Goal: Task Accomplishment & Management: Use online tool/utility

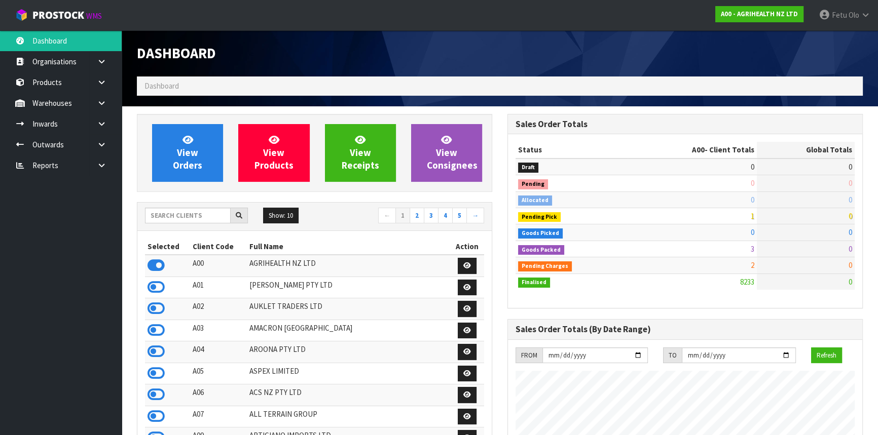
scroll to position [766, 370]
click at [206, 214] on input "text" at bounding box center [188, 216] width 86 height 16
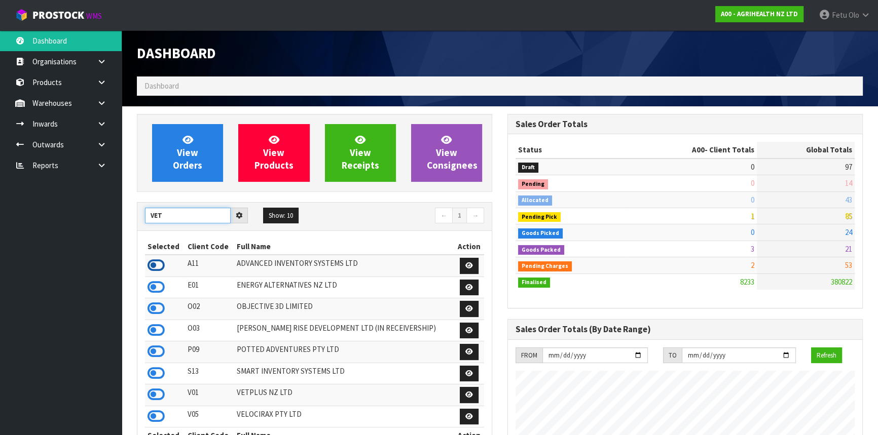
type input "VET"
click at [162, 263] on icon at bounding box center [155, 265] width 17 height 15
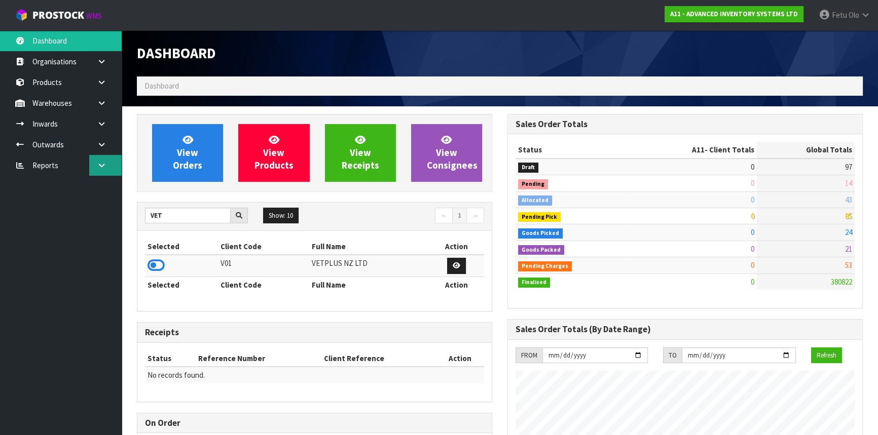
scroll to position [619, 370]
click at [103, 155] on link at bounding box center [105, 165] width 32 height 21
click at [102, 147] on icon at bounding box center [102, 145] width 10 height 8
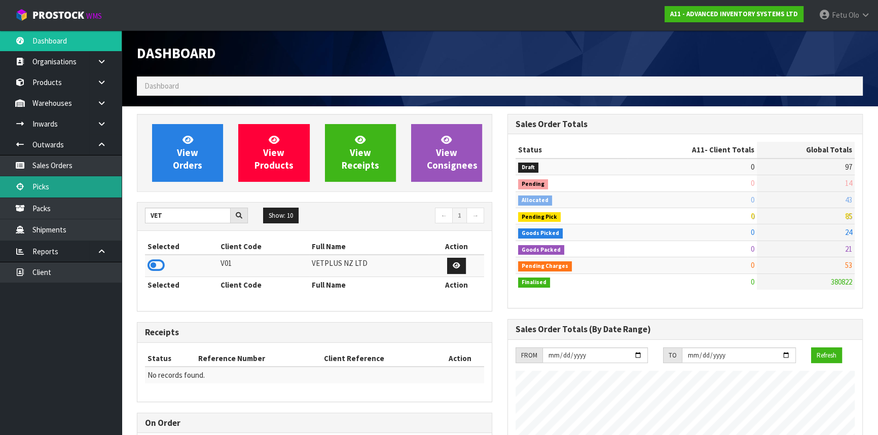
click at [66, 181] on link "Picks" at bounding box center [61, 186] width 122 height 21
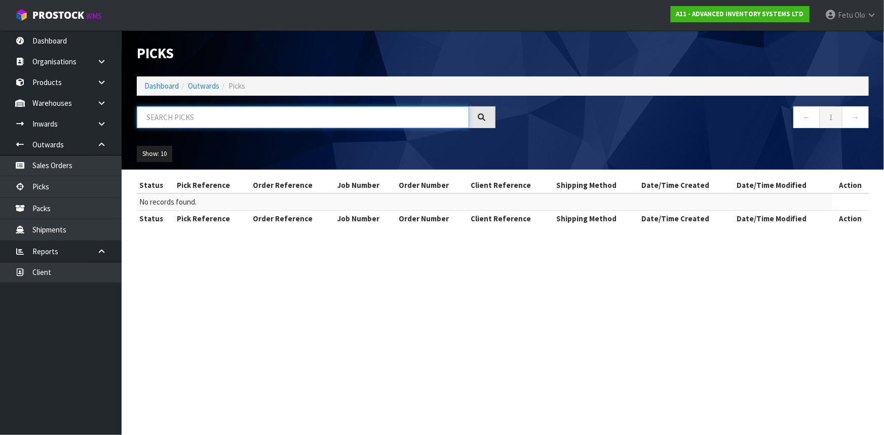
click at [197, 116] on input "text" at bounding box center [303, 117] width 332 height 22
click at [237, 287] on section "Picks Dashboard Outwards Picks ← 1 → Show: 10 5 10 25 50 Status Pick Reference …" at bounding box center [442, 217] width 884 height 435
click at [547, 168] on div "Show: 10 5 10 25 50" at bounding box center [502, 153] width 747 height 31
click at [194, 115] on input "text" at bounding box center [303, 117] width 332 height 22
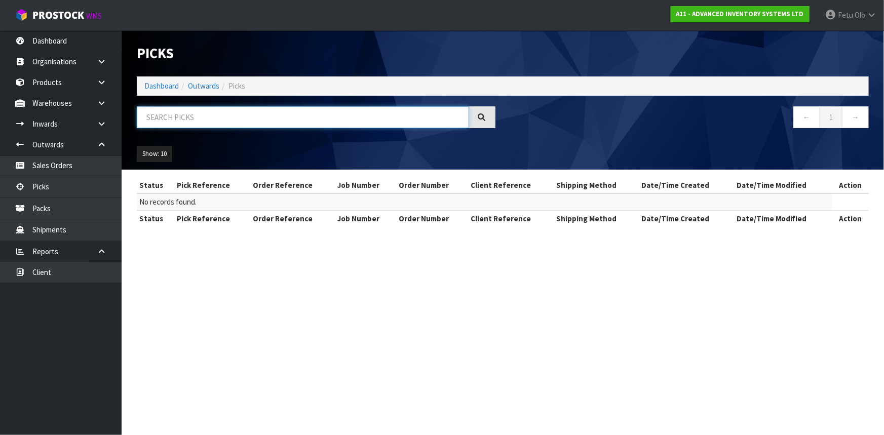
click at [194, 115] on input "text" at bounding box center [303, 117] width 332 height 22
click at [163, 90] on link "Dashboard" at bounding box center [161, 86] width 34 height 10
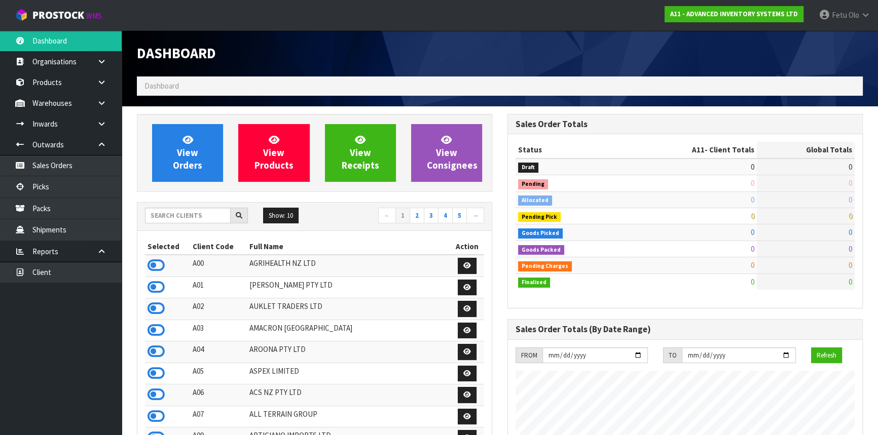
scroll to position [619, 370]
click at [177, 210] on input "text" at bounding box center [188, 216] width 86 height 16
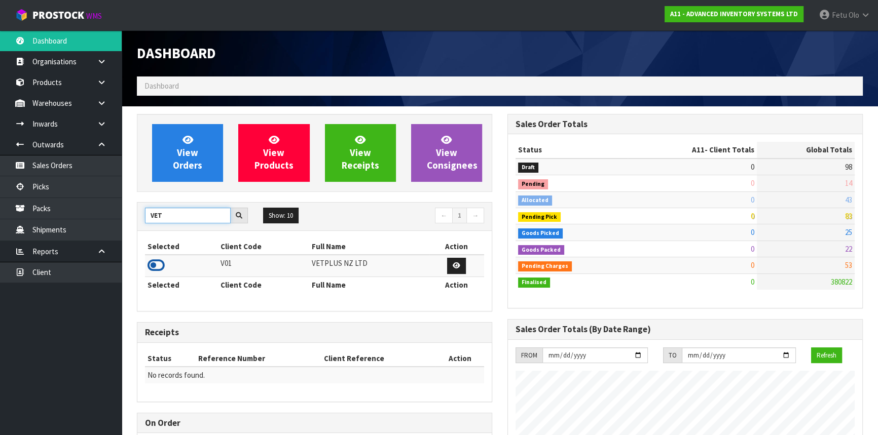
type input "VET"
click at [157, 258] on icon at bounding box center [155, 265] width 17 height 15
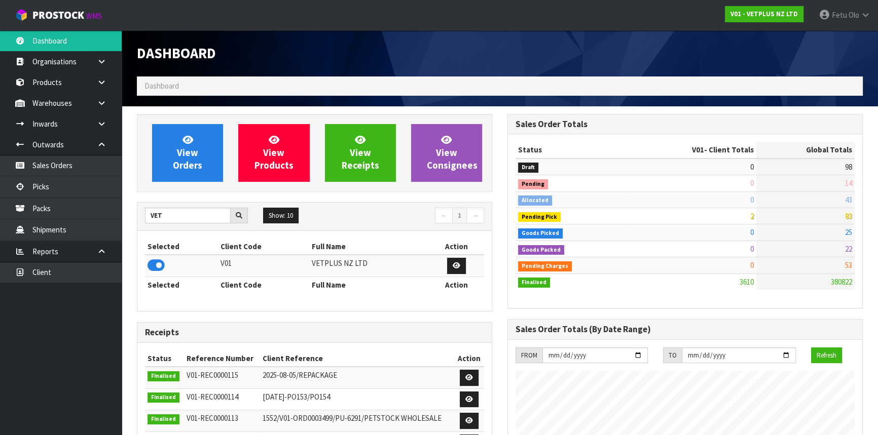
scroll to position [766, 370]
click at [53, 187] on link "Picks" at bounding box center [61, 186] width 122 height 21
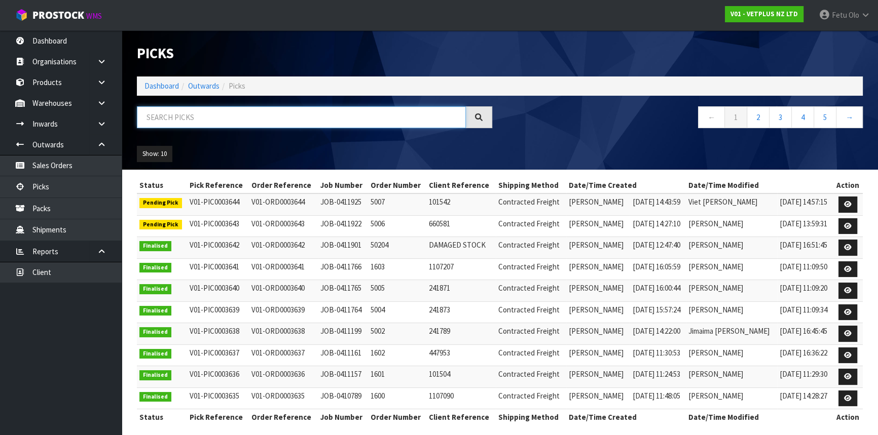
click at [229, 120] on input "text" at bounding box center [301, 117] width 329 height 22
click at [229, 119] on input "text" at bounding box center [301, 117] width 329 height 22
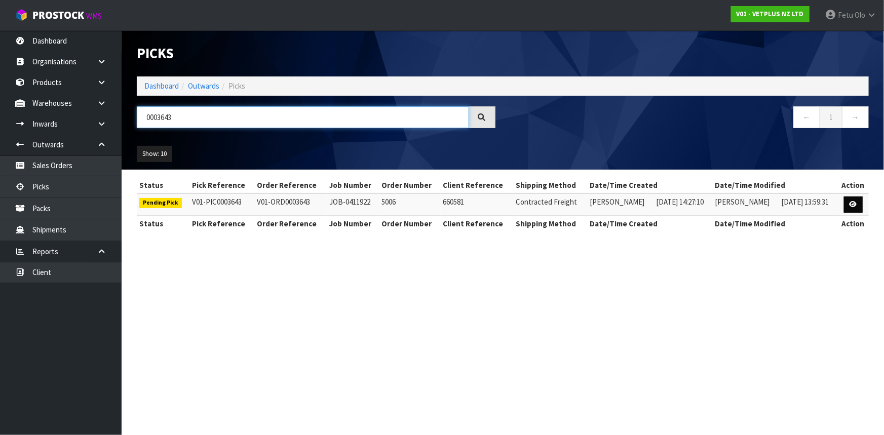
type input "0003643"
click at [856, 201] on icon at bounding box center [854, 204] width 8 height 7
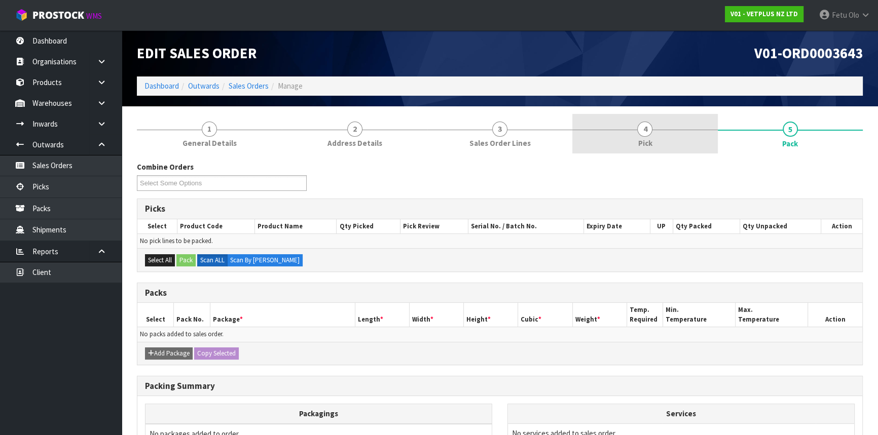
click at [663, 142] on link "4 Pick" at bounding box center [644, 134] width 145 height 40
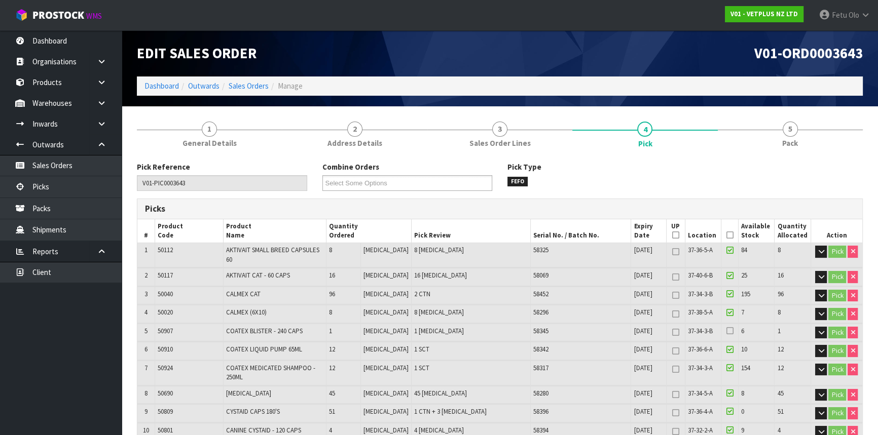
click at [726, 235] on icon at bounding box center [729, 235] width 7 height 1
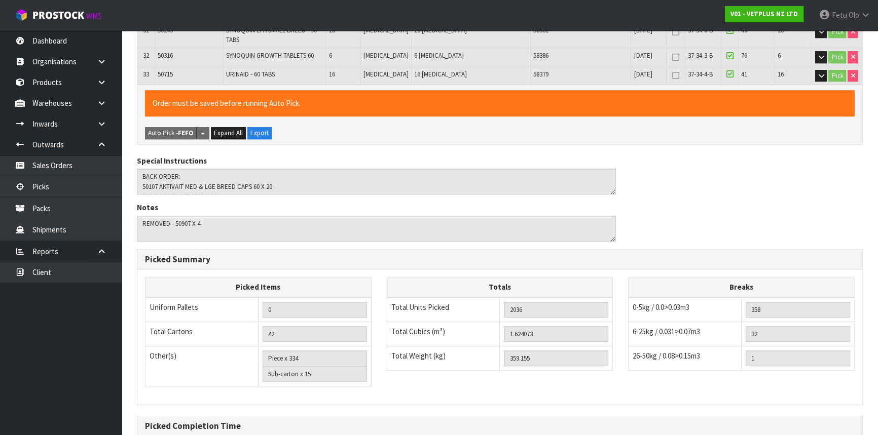
scroll to position [916, 0]
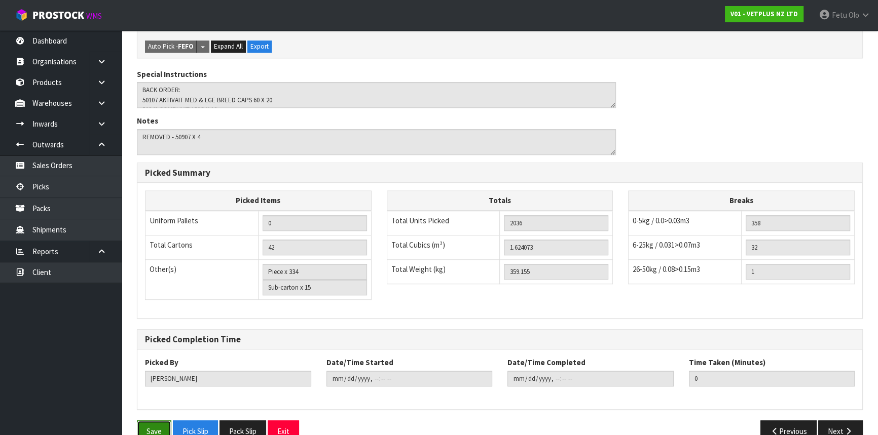
click at [158, 421] on button "Save" at bounding box center [154, 432] width 34 height 22
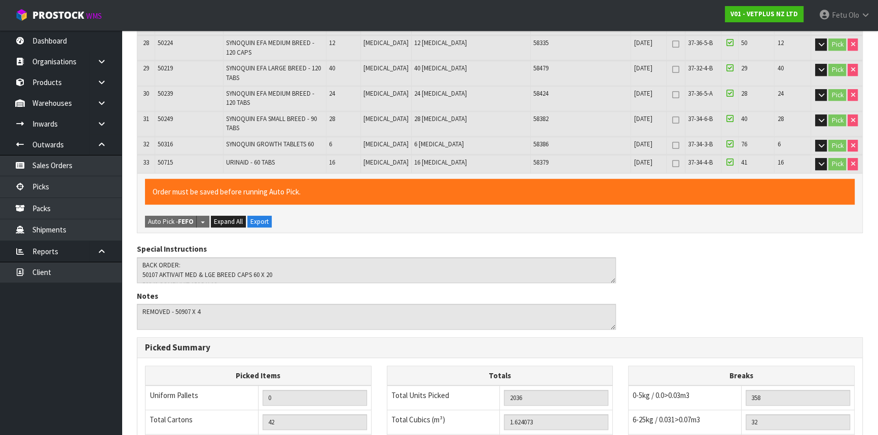
scroll to position [0, 0]
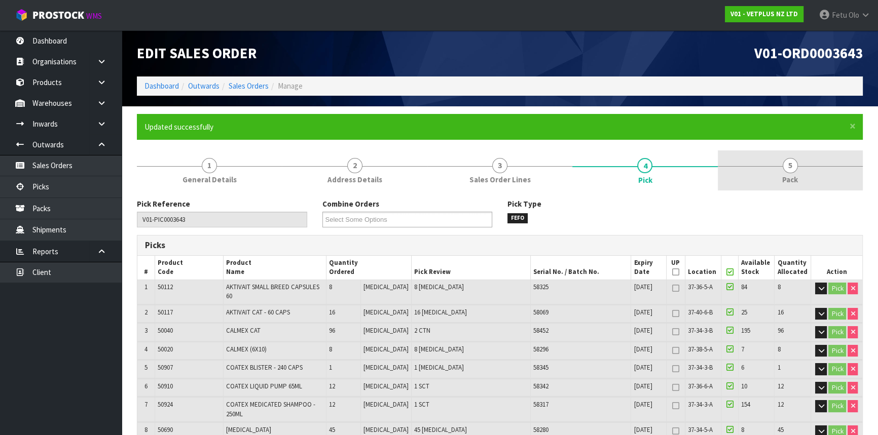
click at [739, 180] on link "5 Pack" at bounding box center [789, 170] width 145 height 40
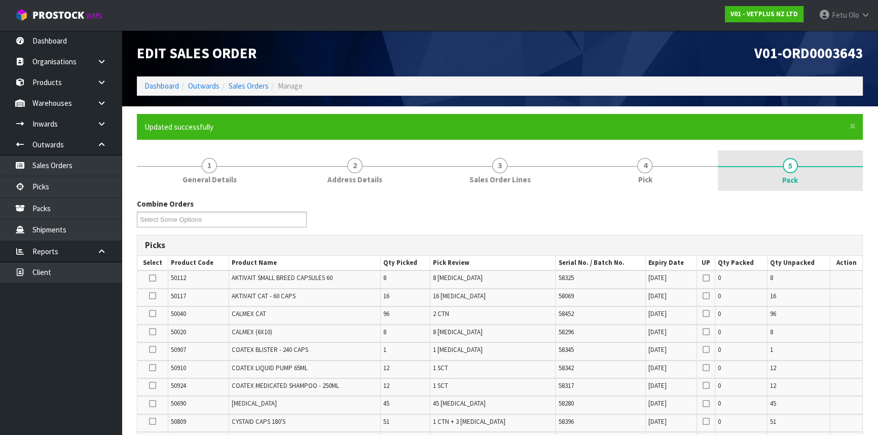
click at [763, 180] on link "5 Pack" at bounding box center [789, 170] width 145 height 41
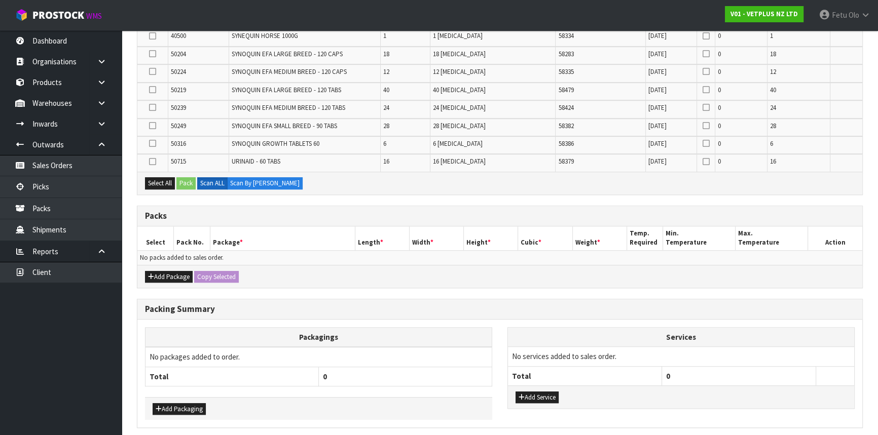
scroll to position [726, 0]
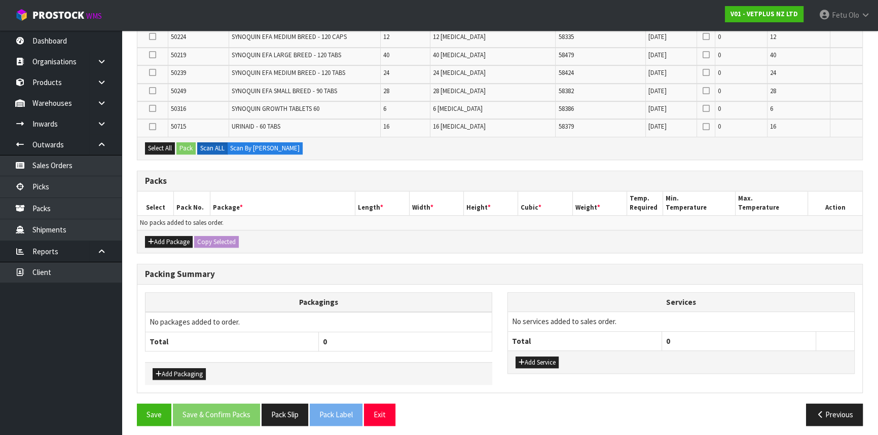
click at [168, 245] on div "Add Package Copy Selected" at bounding box center [499, 241] width 725 height 23
click at [160, 239] on button "Add Package" at bounding box center [169, 242] width 48 height 12
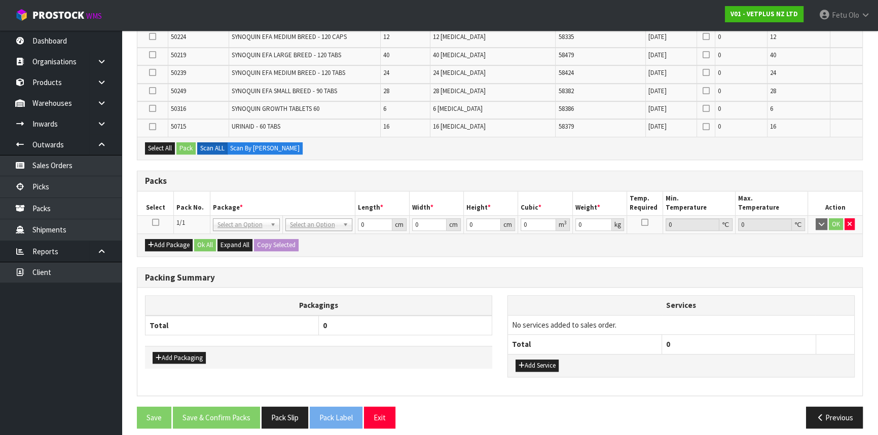
click at [157, 222] on icon at bounding box center [155, 222] width 7 height 1
click at [344, 228] on td "No Packaging Cartons PLT GEN120 (1200 X 1000) PLT ONE WAY SKID CHEP HIRE PALLET…" at bounding box center [318, 224] width 72 height 18
